Goal: Task Accomplishment & Management: Manage account settings

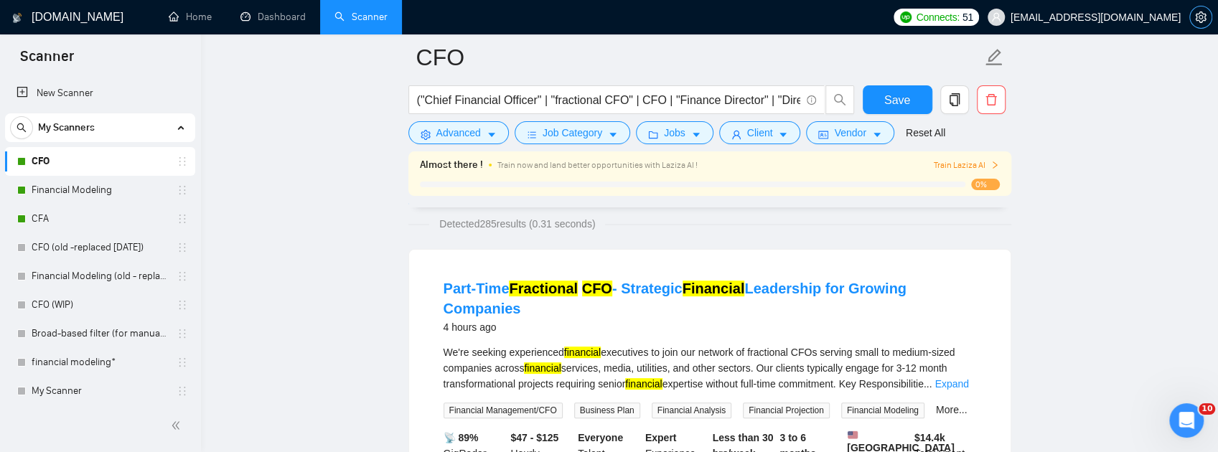
click at [1190, 19] on span "setting" at bounding box center [1201, 16] width 22 height 11
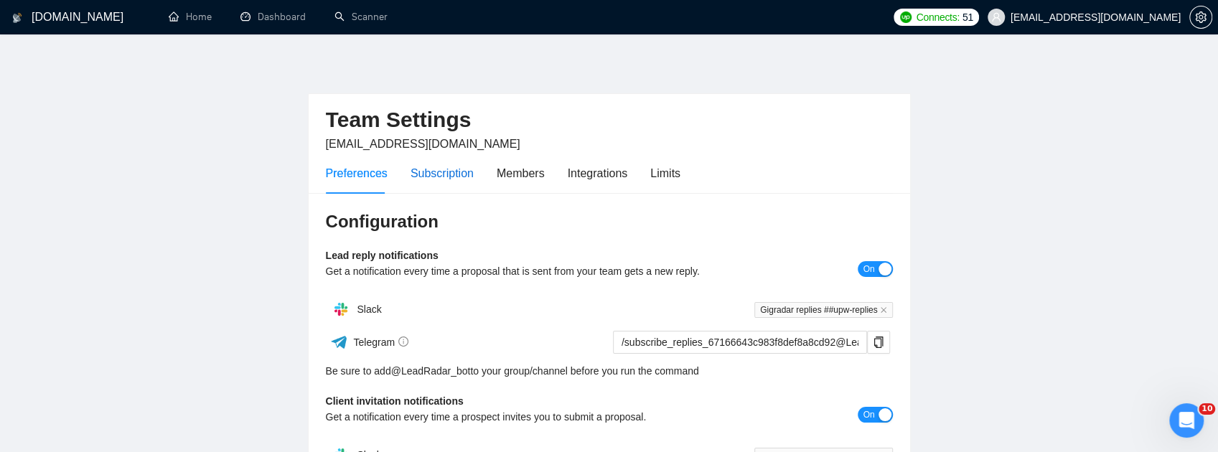
click at [448, 179] on div "Subscription" at bounding box center [442, 173] width 63 height 18
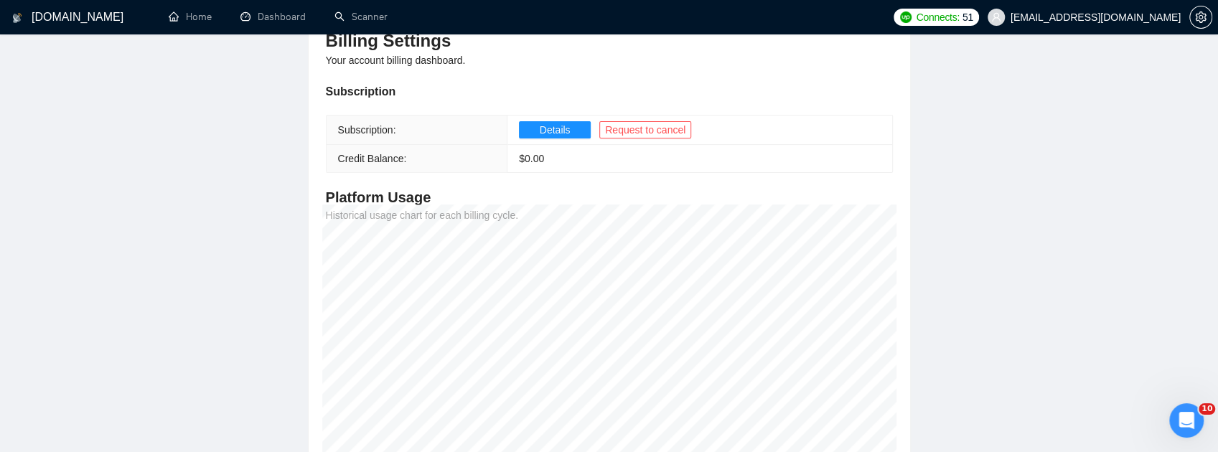
scroll to position [198, 0]
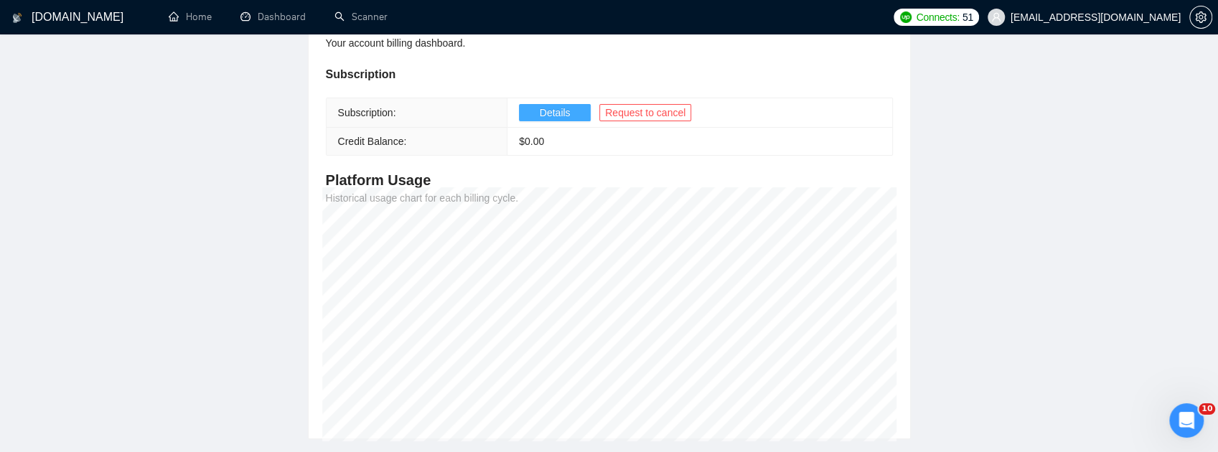
click at [556, 113] on span "Details" at bounding box center [555, 113] width 31 height 16
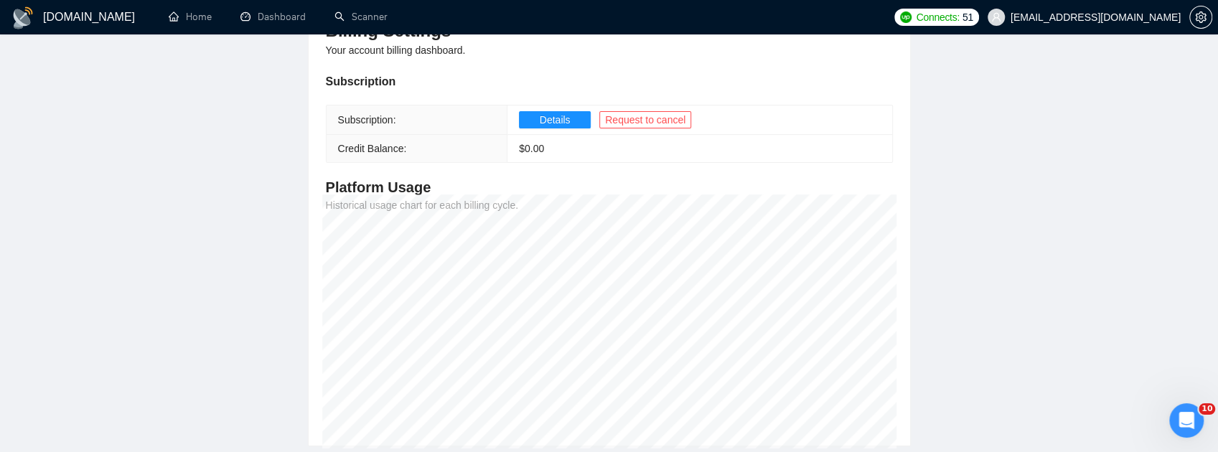
scroll to position [47, 0]
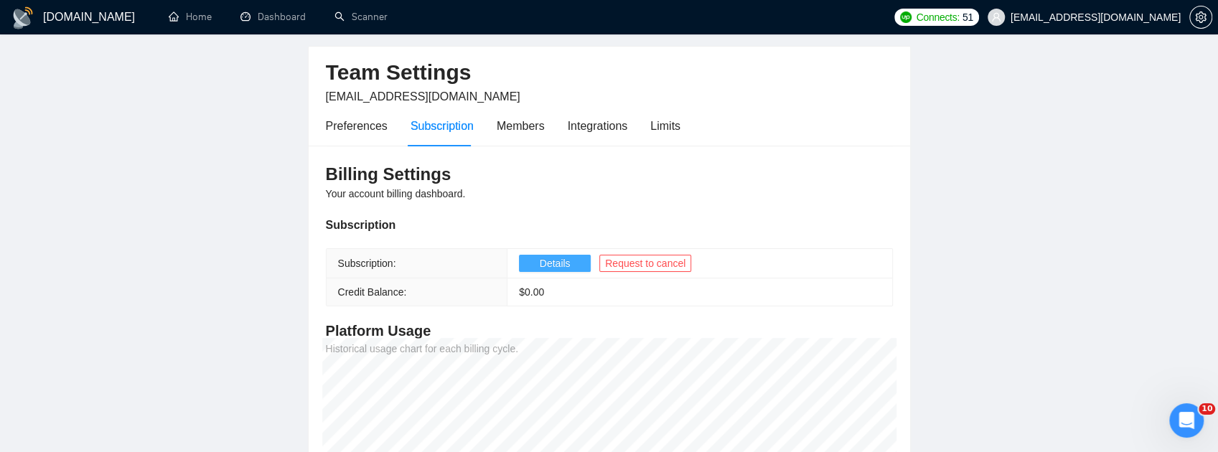
click at [571, 264] on button "Details" at bounding box center [555, 263] width 72 height 17
